Goal: Information Seeking & Learning: Understand process/instructions

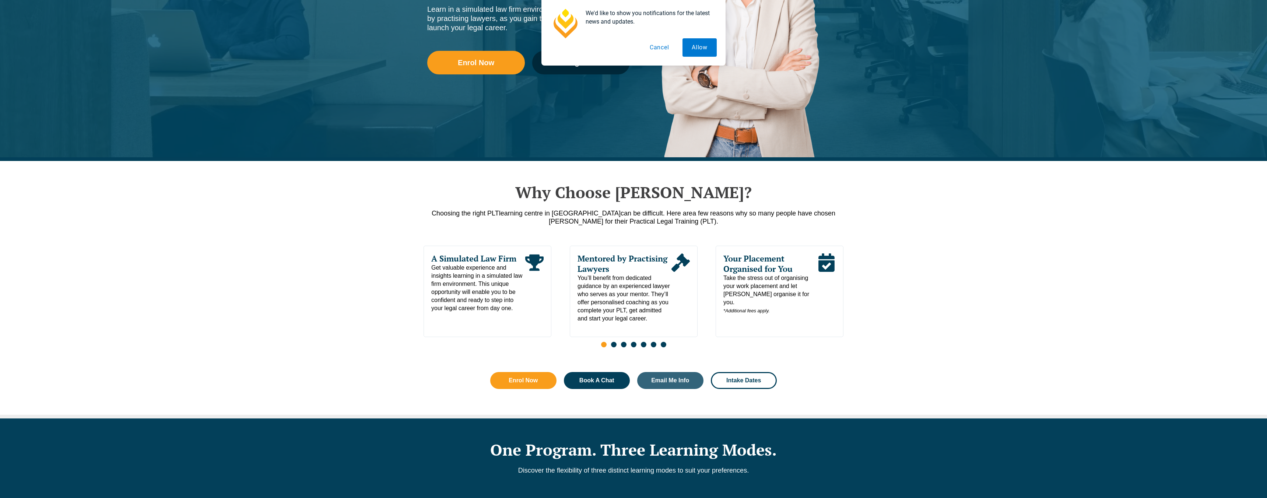
scroll to position [213, 0]
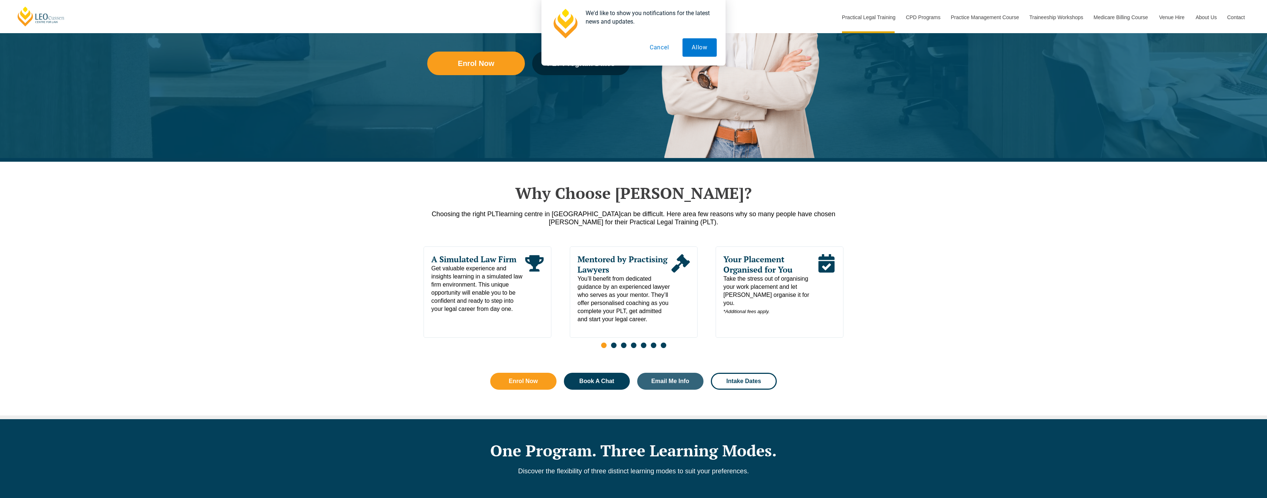
click at [664, 50] on button "Cancel" at bounding box center [659, 47] width 38 height 18
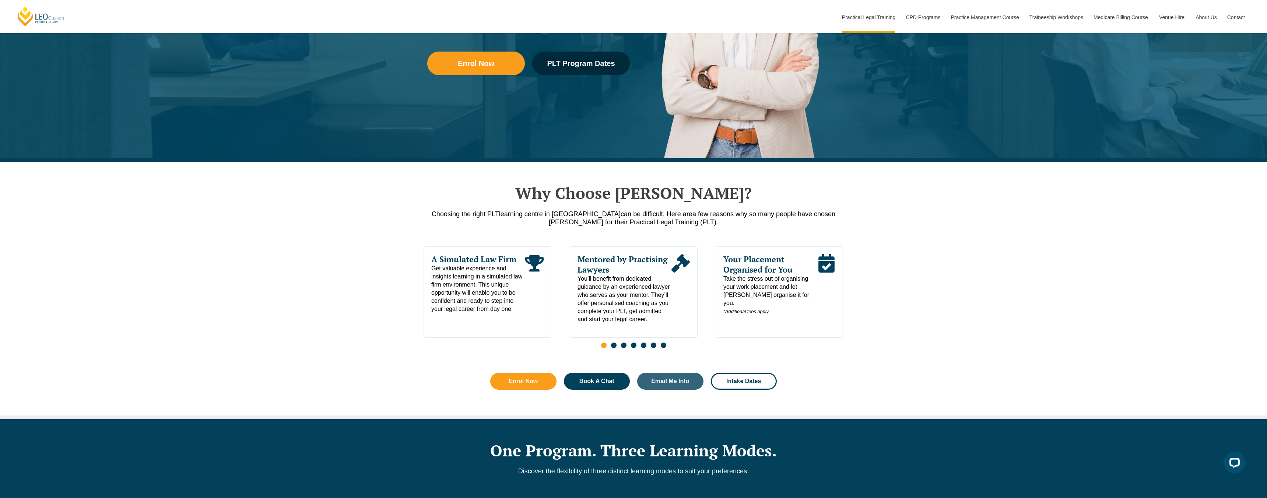
scroll to position [0, 0]
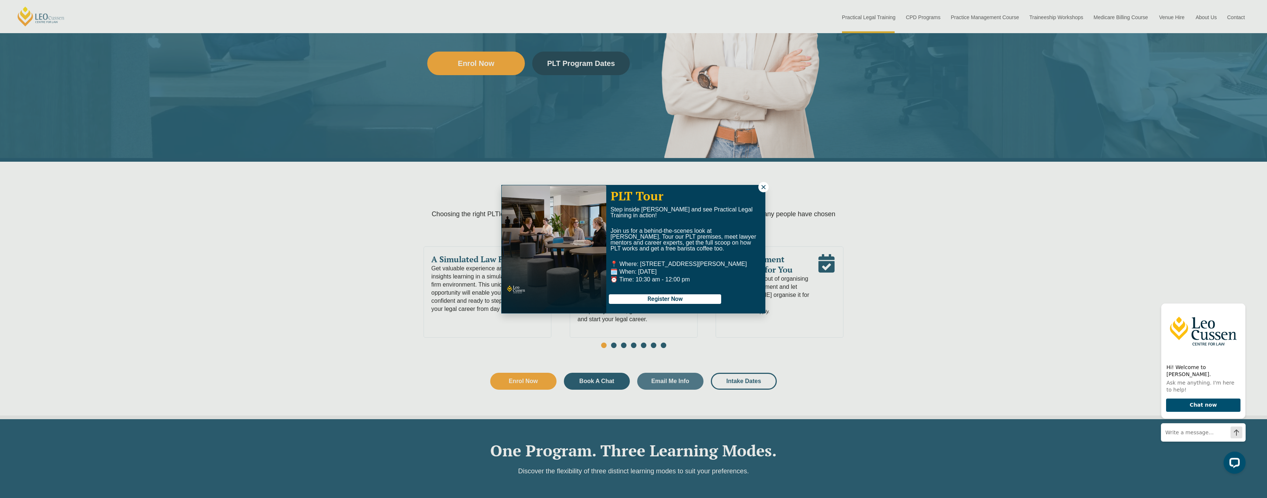
click at [766, 188] on icon at bounding box center [763, 187] width 7 height 7
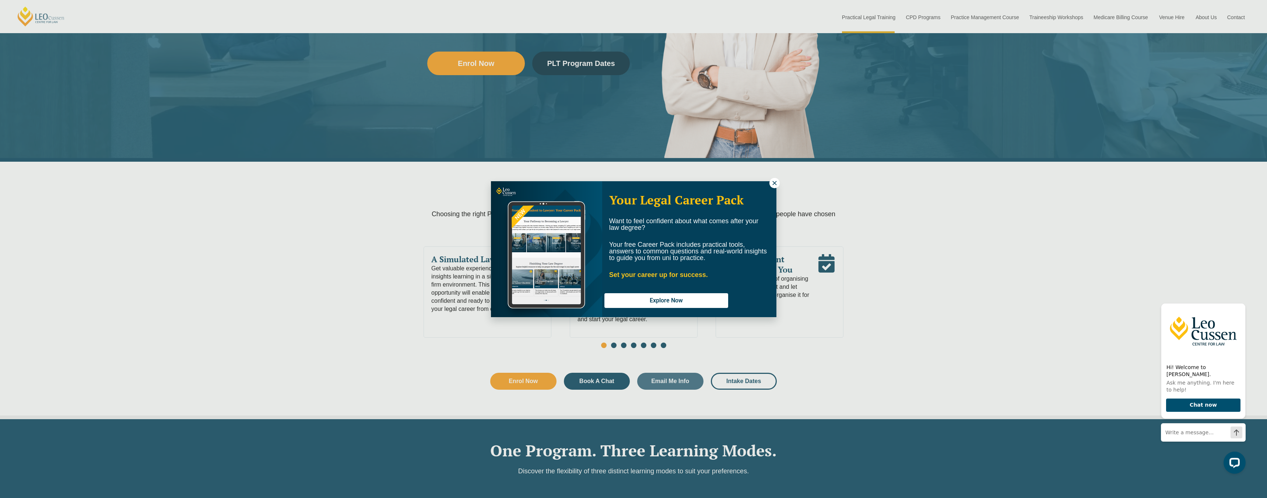
click at [775, 180] on icon at bounding box center [774, 183] width 7 height 7
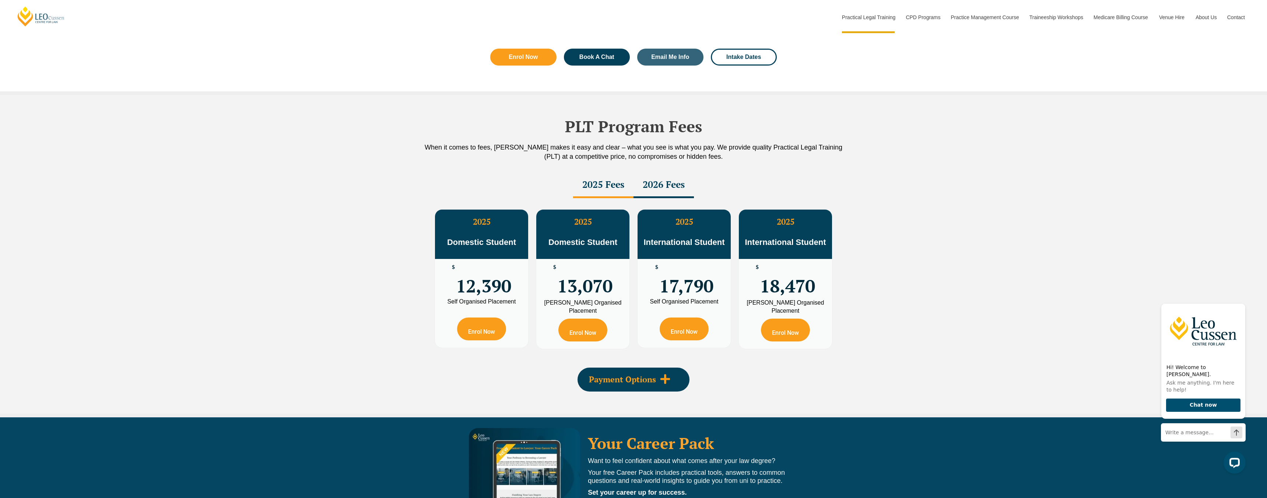
scroll to position [1199, 0]
click at [655, 383] on span "Payment Options" at bounding box center [622, 379] width 67 height 8
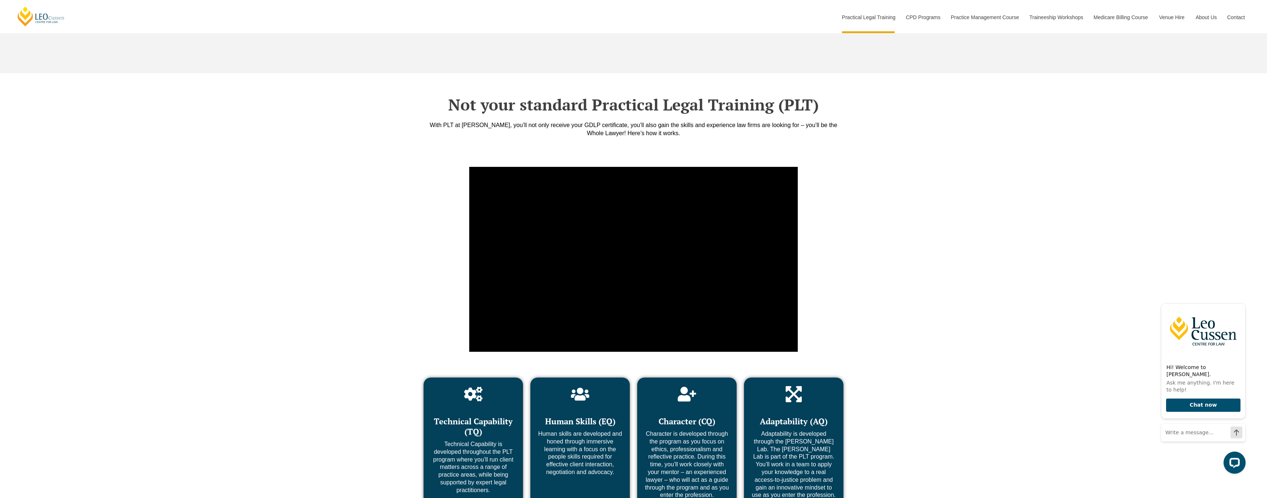
scroll to position [2628, 0]
